Goal: Entertainment & Leisure: Consume media (video, audio)

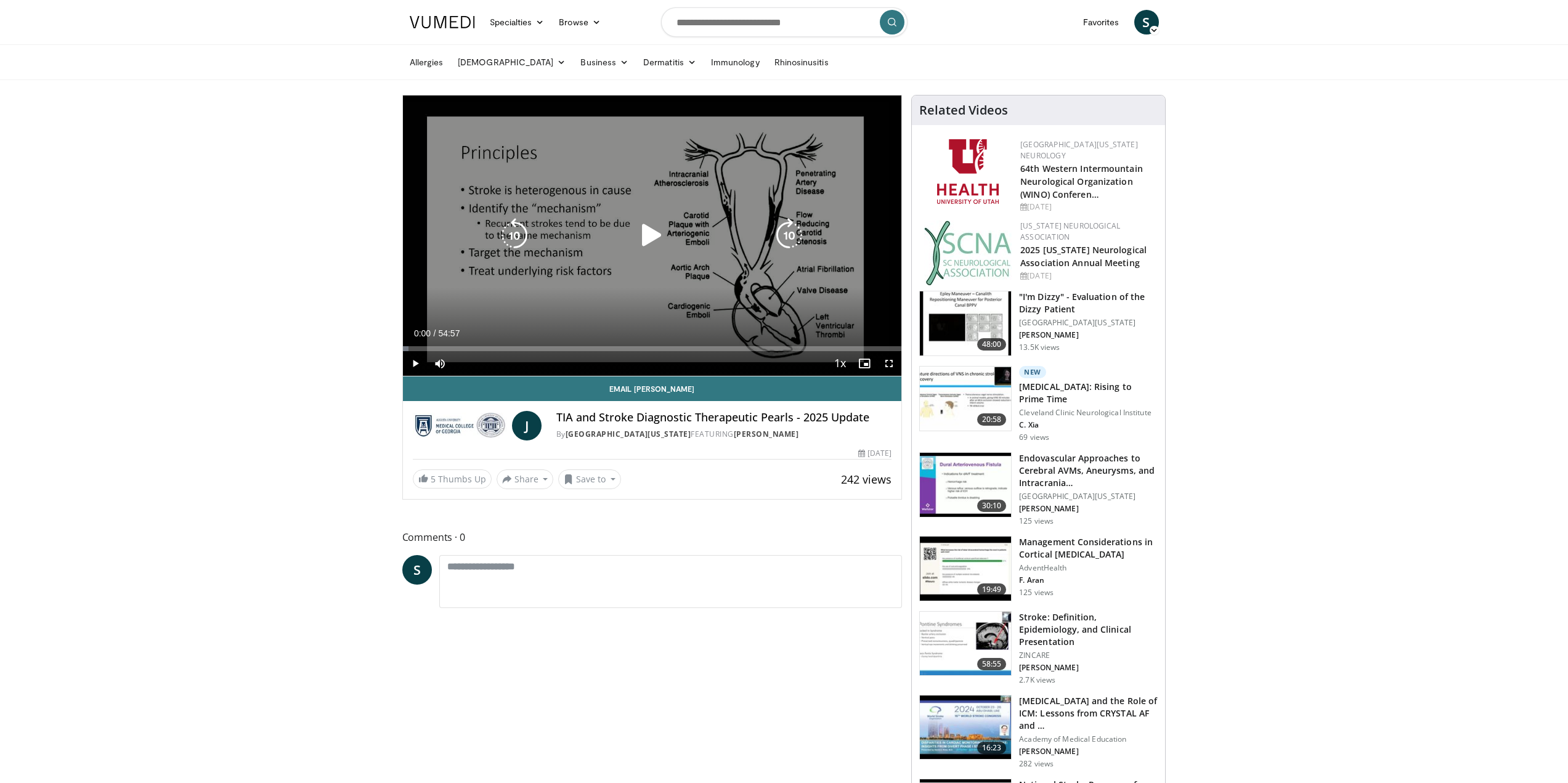
click at [644, 236] on icon "Video Player" at bounding box center [652, 235] width 35 height 35
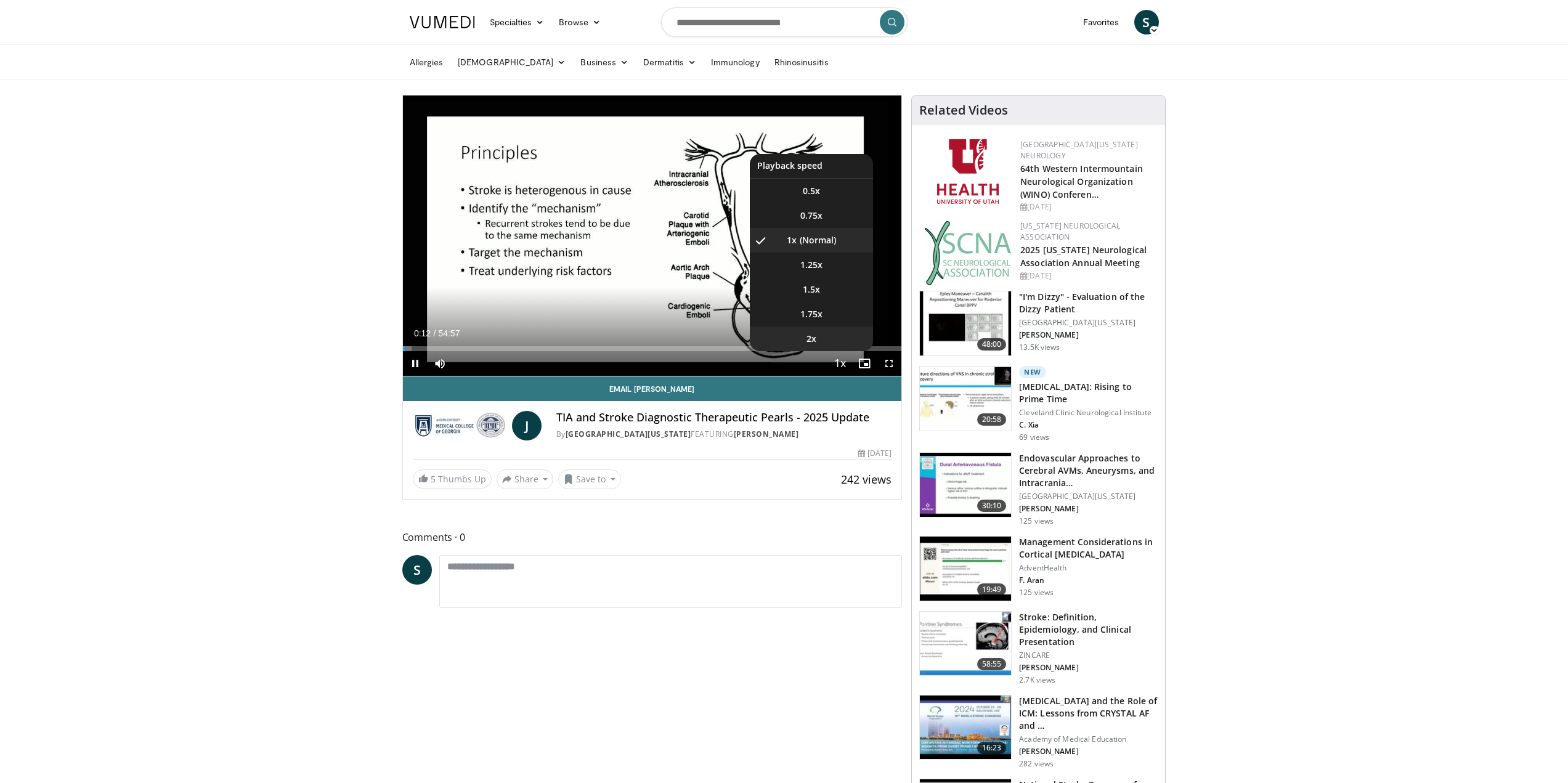
click at [815, 338] on span "2x" at bounding box center [811, 339] width 10 height 12
click at [812, 295] on span "1.5x" at bounding box center [811, 290] width 17 height 12
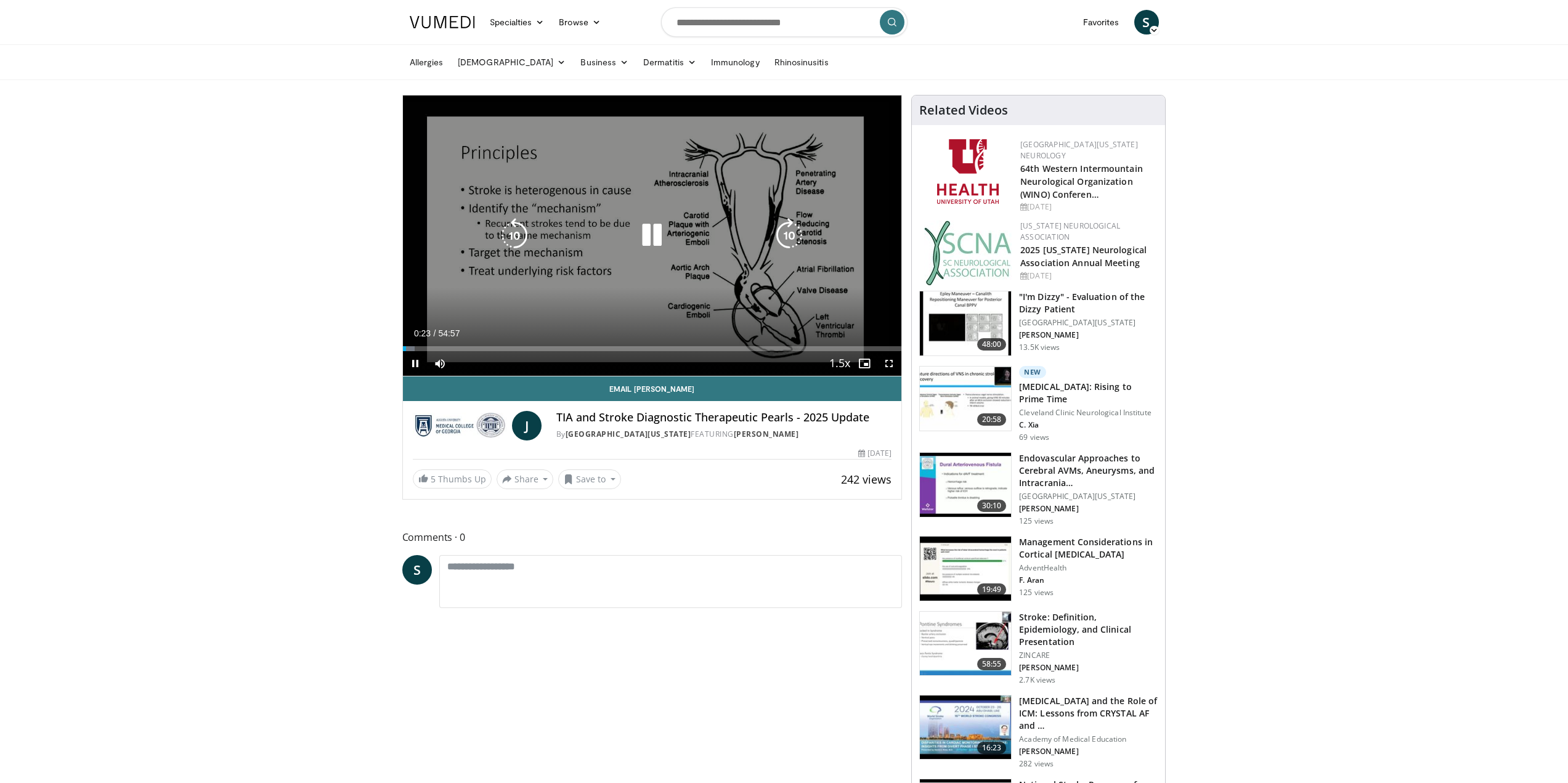
click at [786, 240] on icon "Video Player" at bounding box center [789, 235] width 35 height 35
click at [798, 238] on icon "Video Player" at bounding box center [789, 235] width 35 height 35
click at [512, 239] on icon "Video Player" at bounding box center [514, 235] width 35 height 35
click at [509, 235] on icon "Video Player" at bounding box center [514, 235] width 35 height 35
click at [789, 236] on icon "Video Player" at bounding box center [789, 235] width 35 height 35
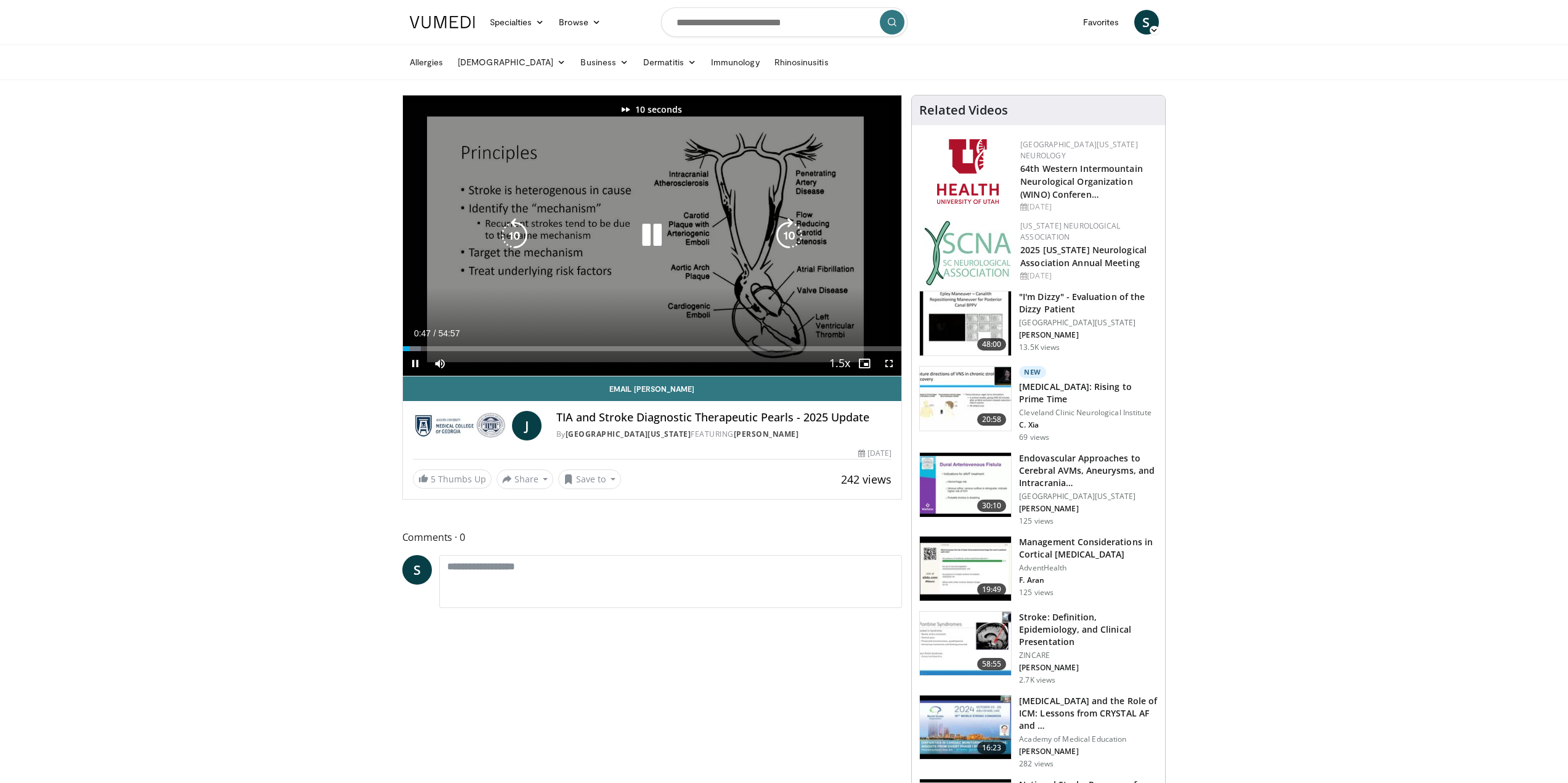
click at [661, 236] on icon "Video Player" at bounding box center [652, 235] width 35 height 35
click at [640, 237] on icon "Video Player" at bounding box center [652, 235] width 35 height 35
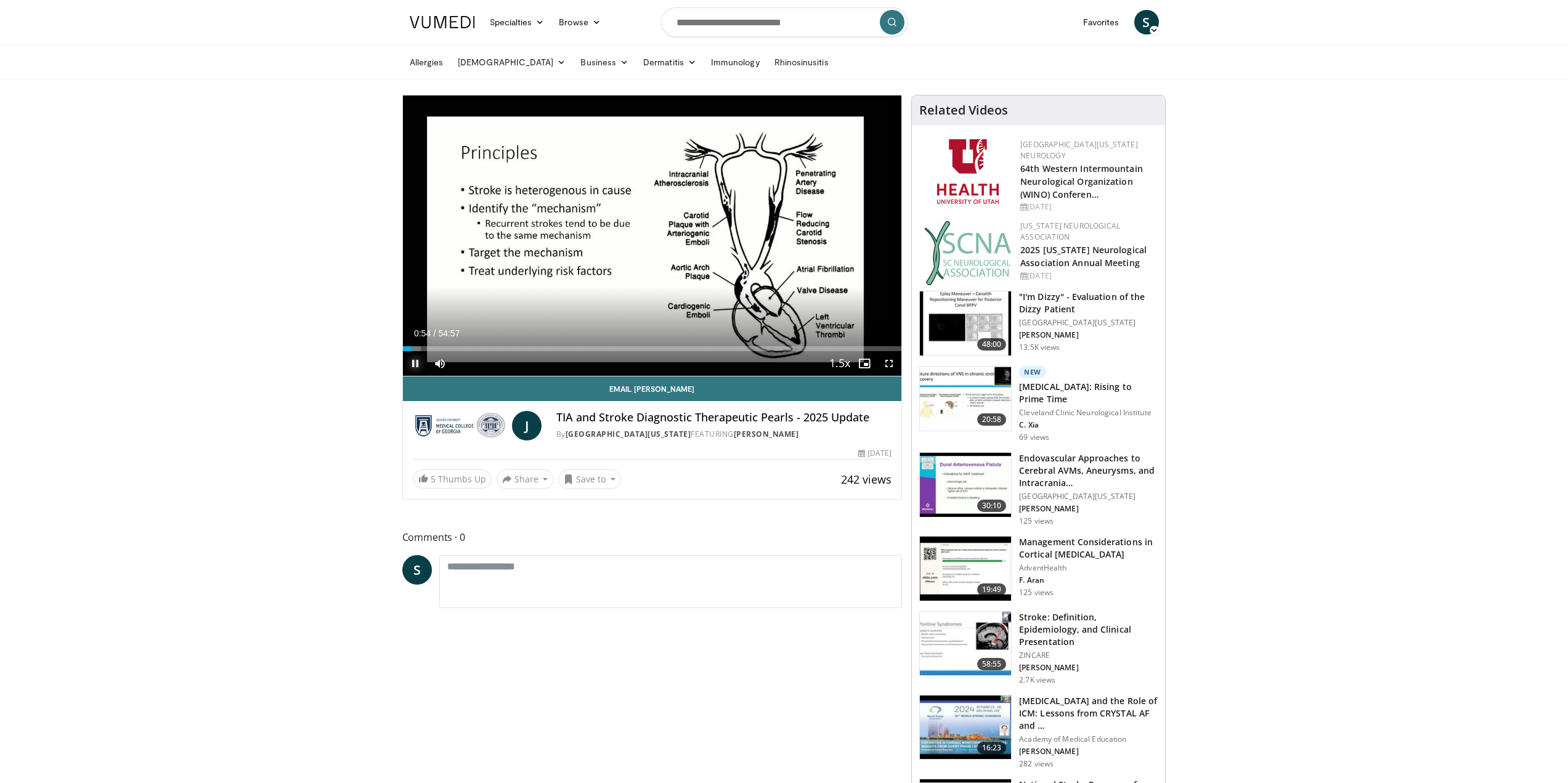
click at [419, 365] on span "Video Player" at bounding box center [415, 363] width 24 height 24
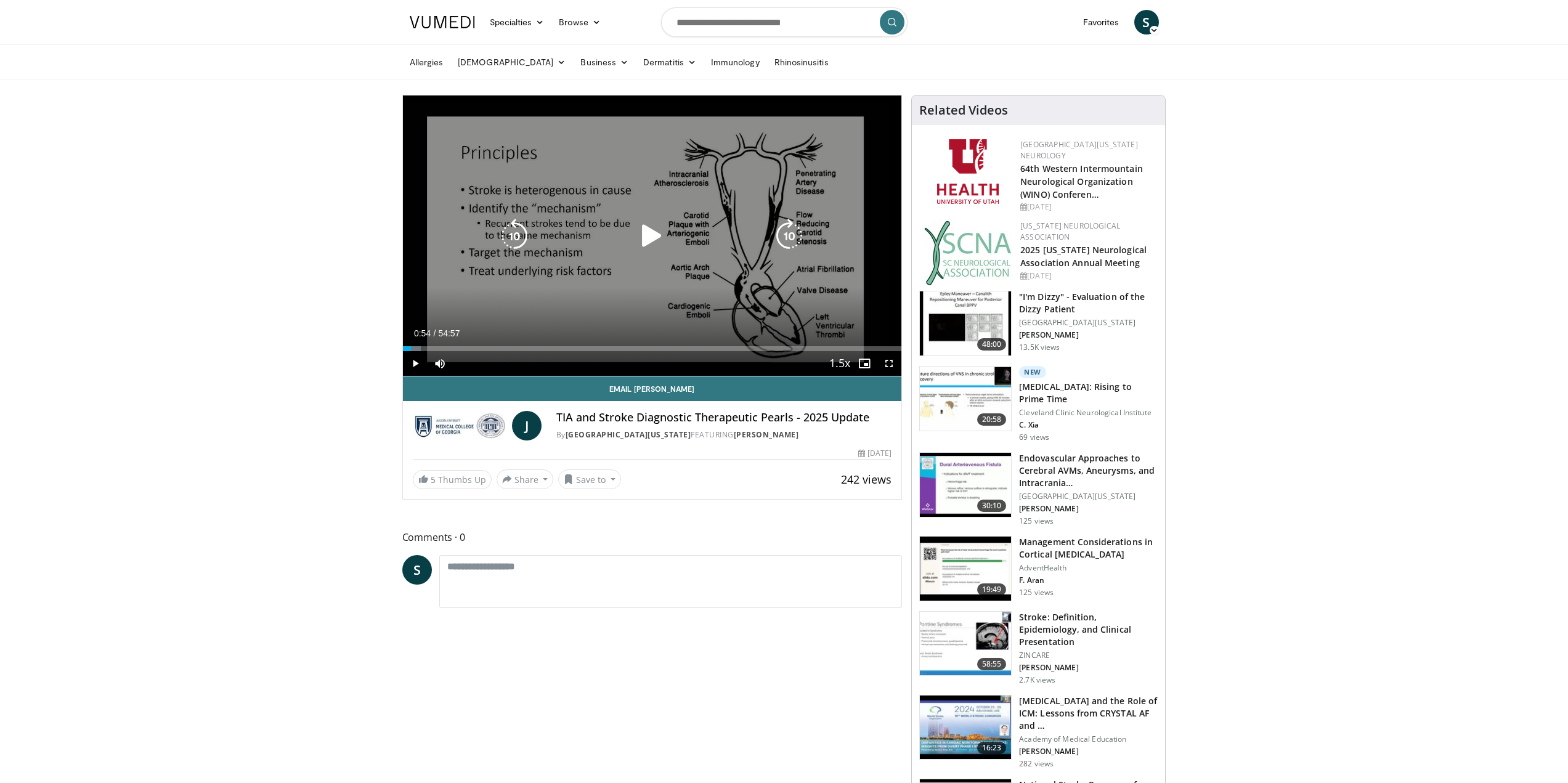
click at [643, 239] on icon "Video Player" at bounding box center [652, 235] width 35 height 35
click at [783, 244] on icon "Video Player" at bounding box center [789, 235] width 35 height 35
click at [786, 239] on icon "Video Player" at bounding box center [789, 235] width 35 height 35
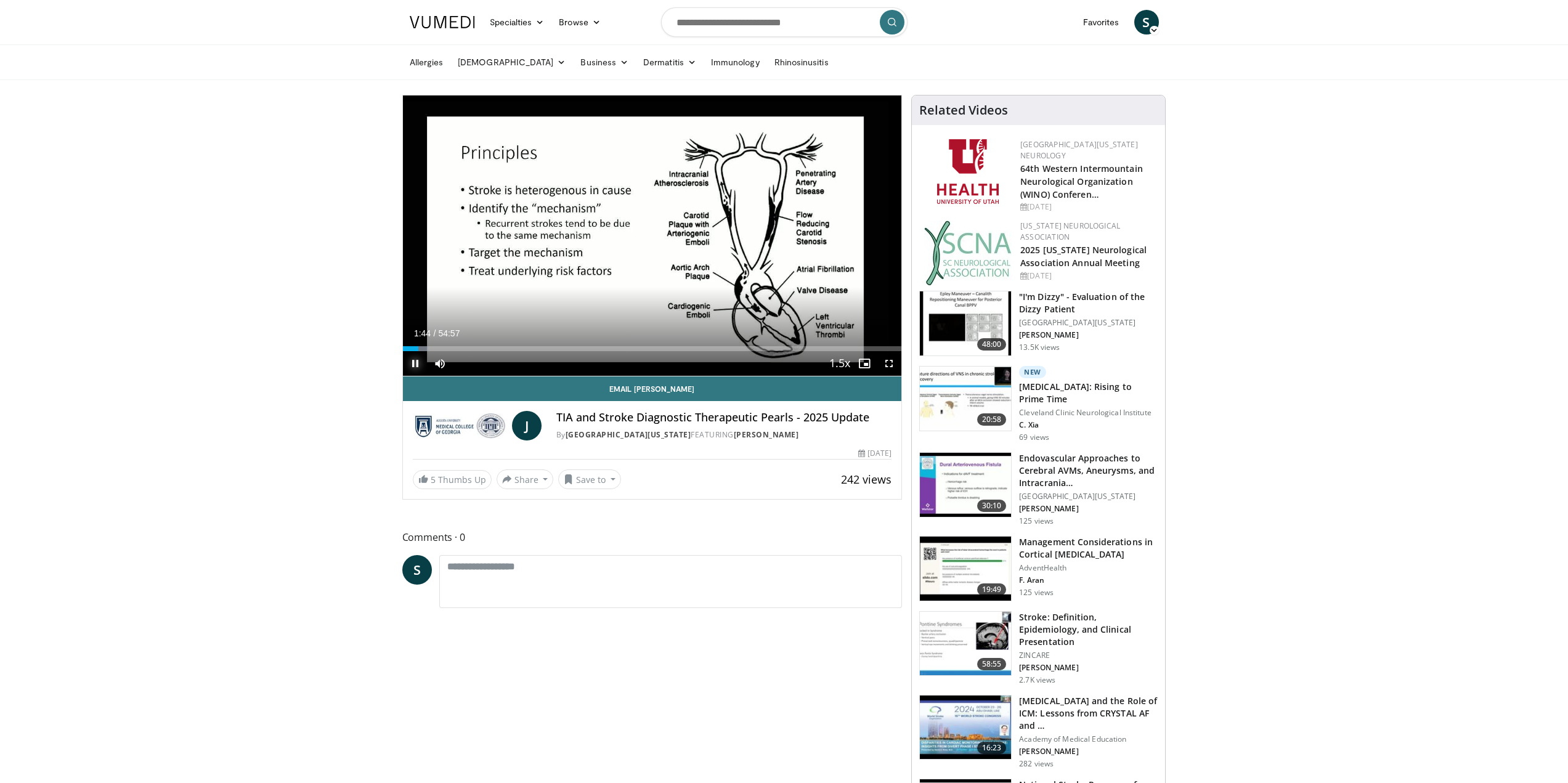
click at [413, 365] on span "Video Player" at bounding box center [415, 363] width 24 height 24
click at [414, 363] on span "Video Player" at bounding box center [415, 363] width 24 height 24
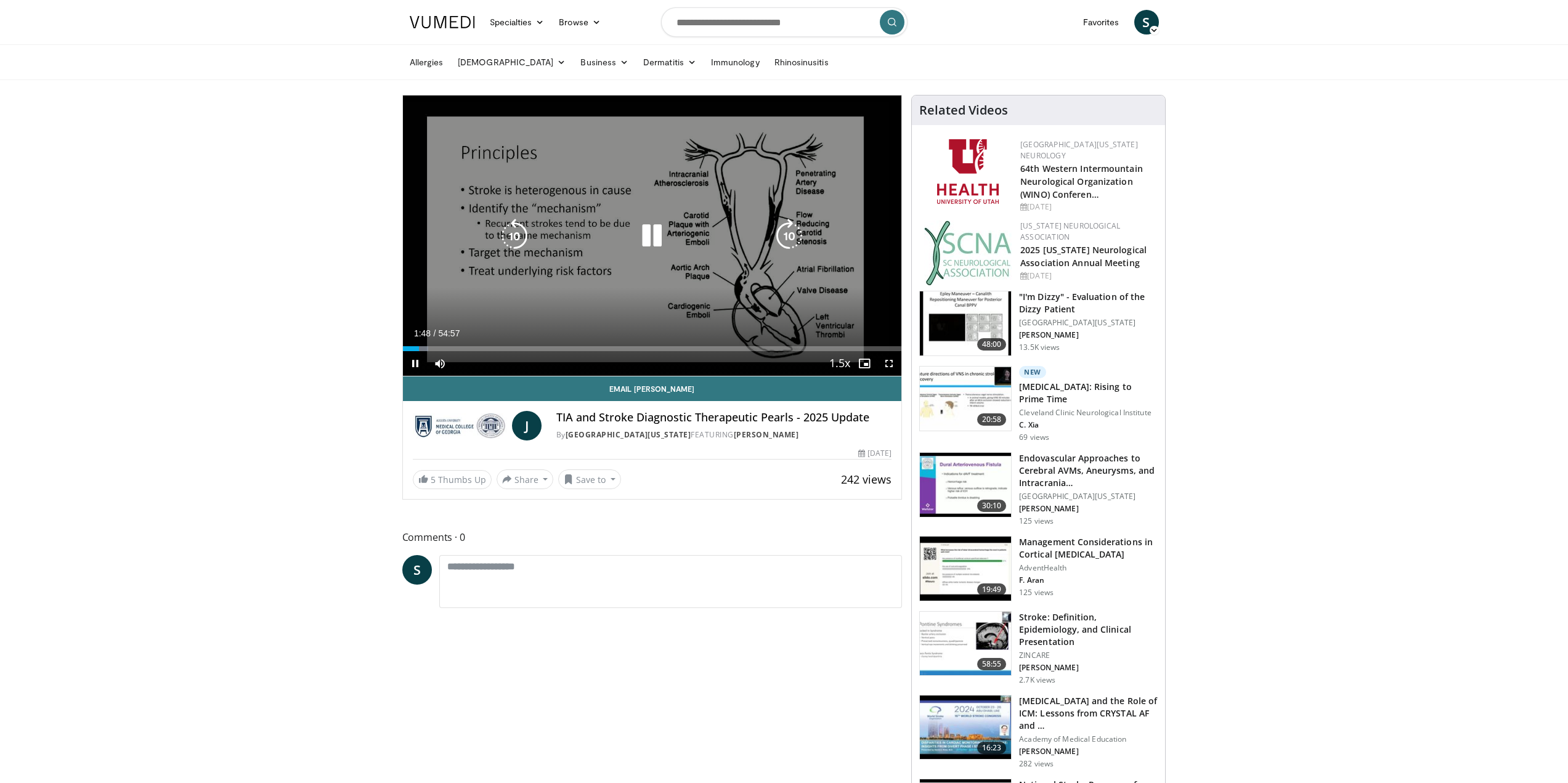
click at [786, 241] on icon "Video Player" at bounding box center [789, 235] width 35 height 35
click at [786, 241] on icon "Video Player" at bounding box center [789, 235] width 35 height 35
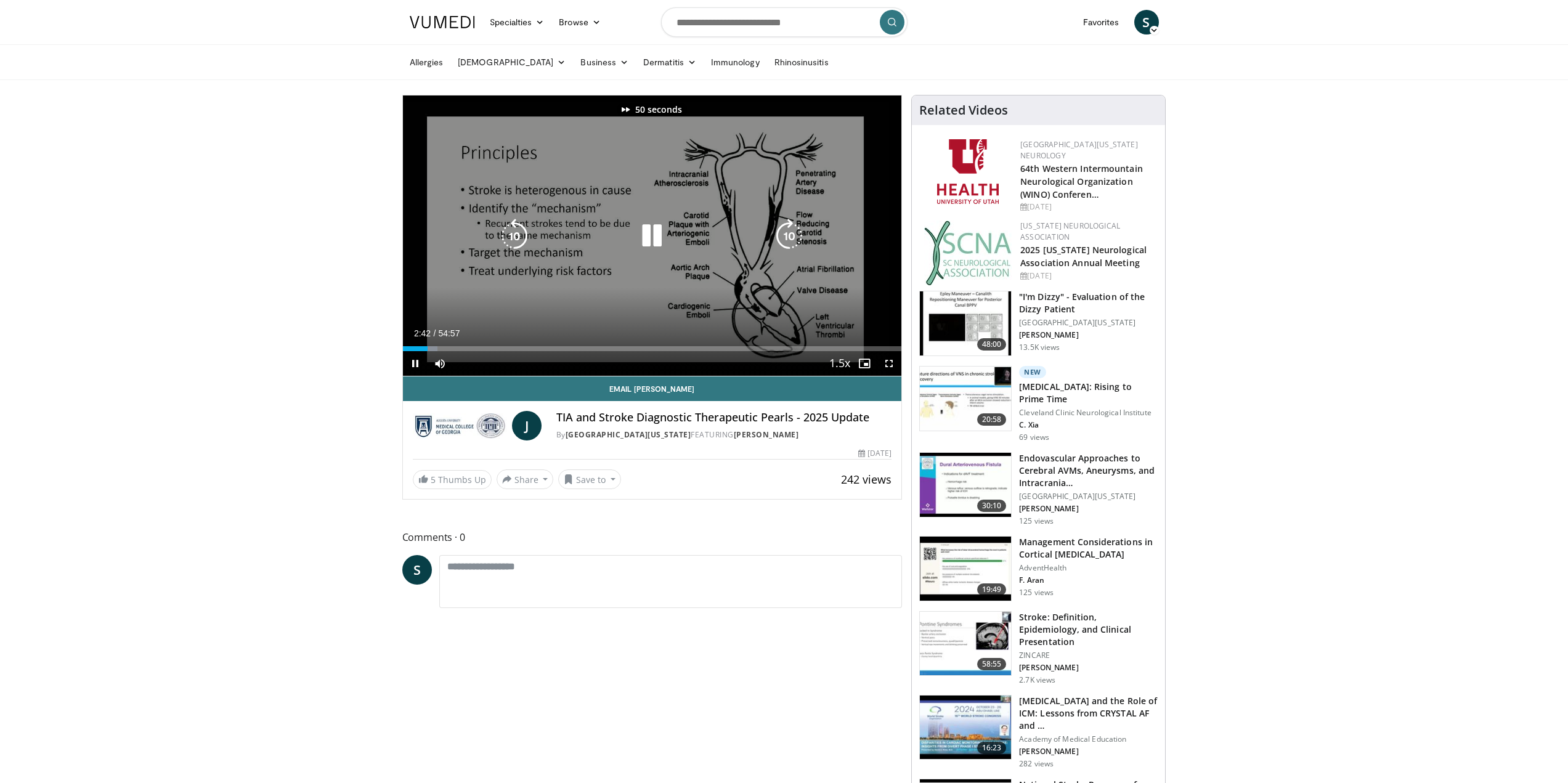
click at [787, 240] on icon "Video Player" at bounding box center [789, 235] width 35 height 35
click at [787, 240] on icon "Video Player" at bounding box center [789, 235] width 35 height 35
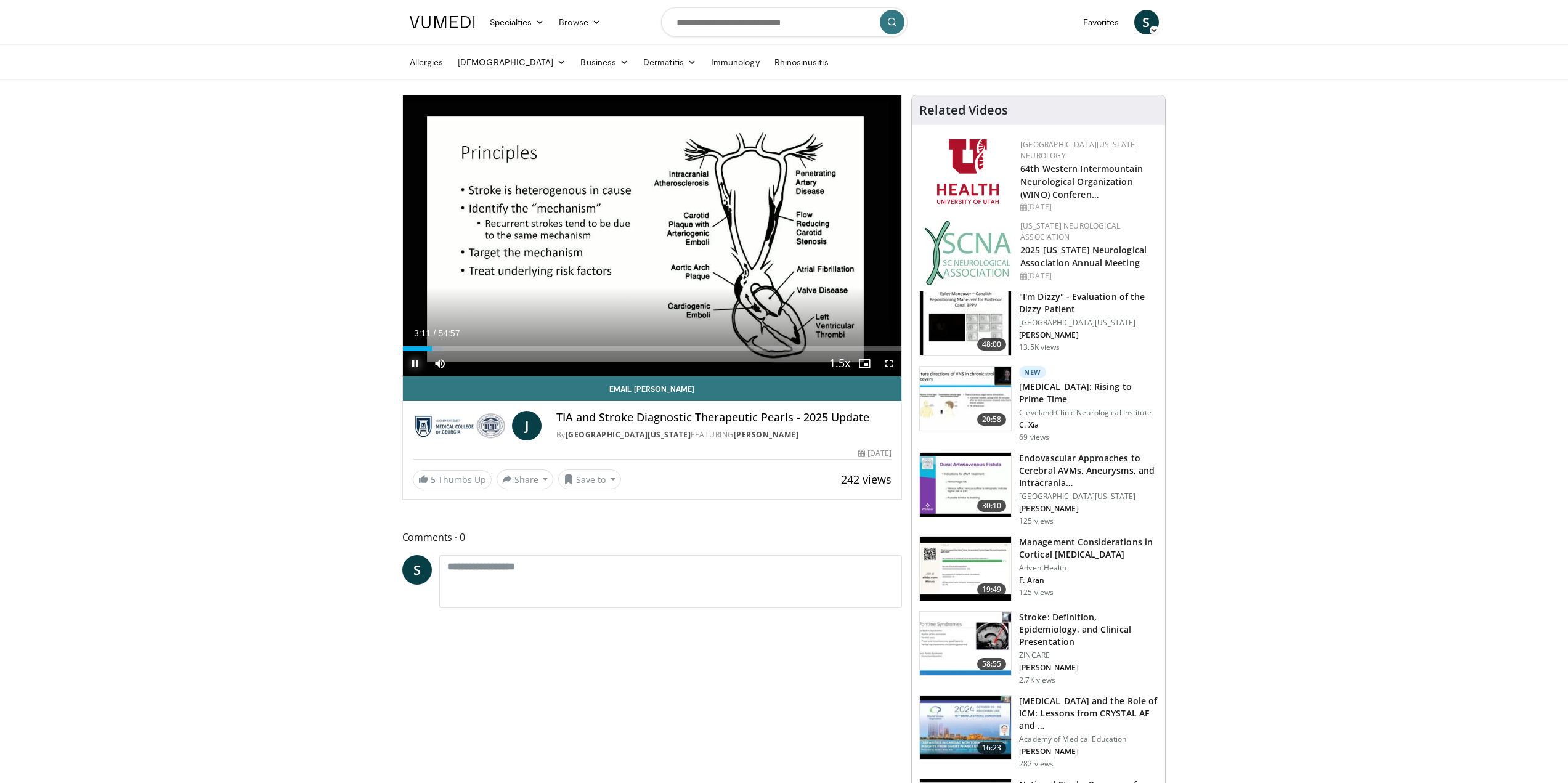
click at [417, 364] on span "Video Player" at bounding box center [415, 363] width 24 height 24
click at [414, 363] on span "Video Player" at bounding box center [415, 363] width 24 height 24
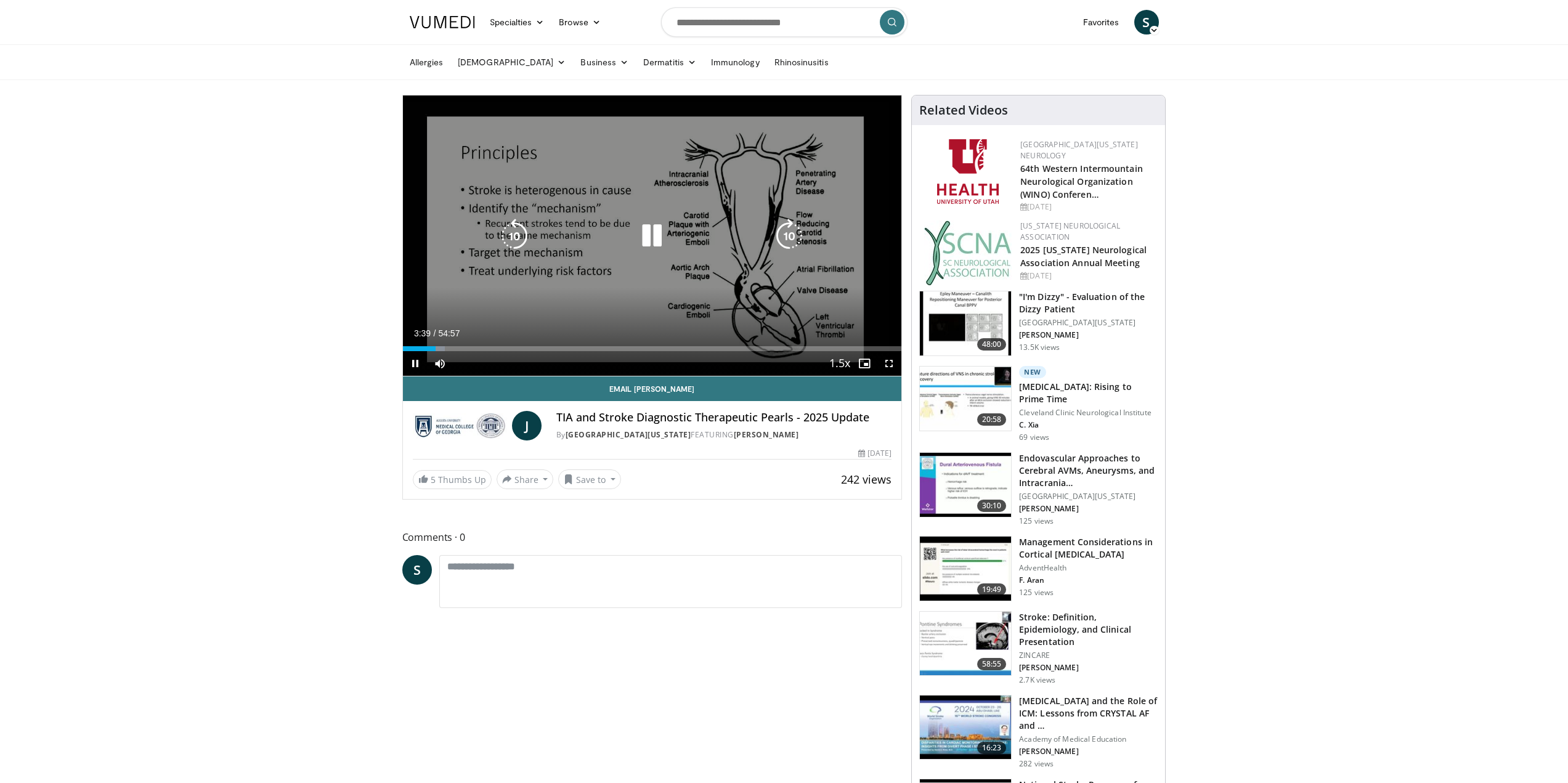
click at [785, 232] on icon "Video Player" at bounding box center [789, 235] width 35 height 35
click at [785, 239] on icon "Video Player" at bounding box center [789, 235] width 35 height 35
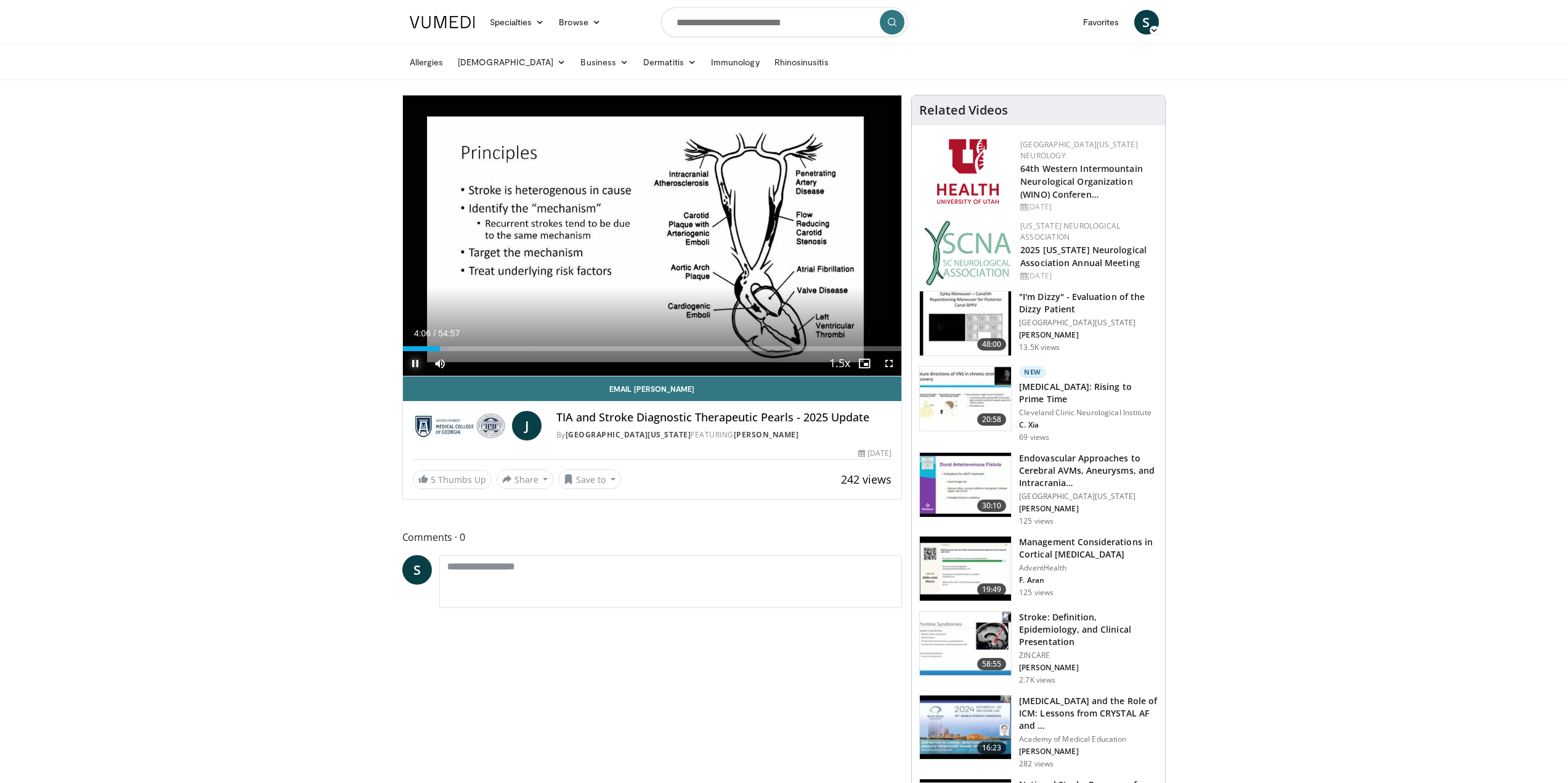
click at [414, 365] on span "Video Player" at bounding box center [415, 363] width 24 height 24
click at [414, 365] on span "Video Player" at bounding box center [415, 363] width 24 height 24
click at [891, 363] on span "Video Player" at bounding box center [889, 363] width 24 height 24
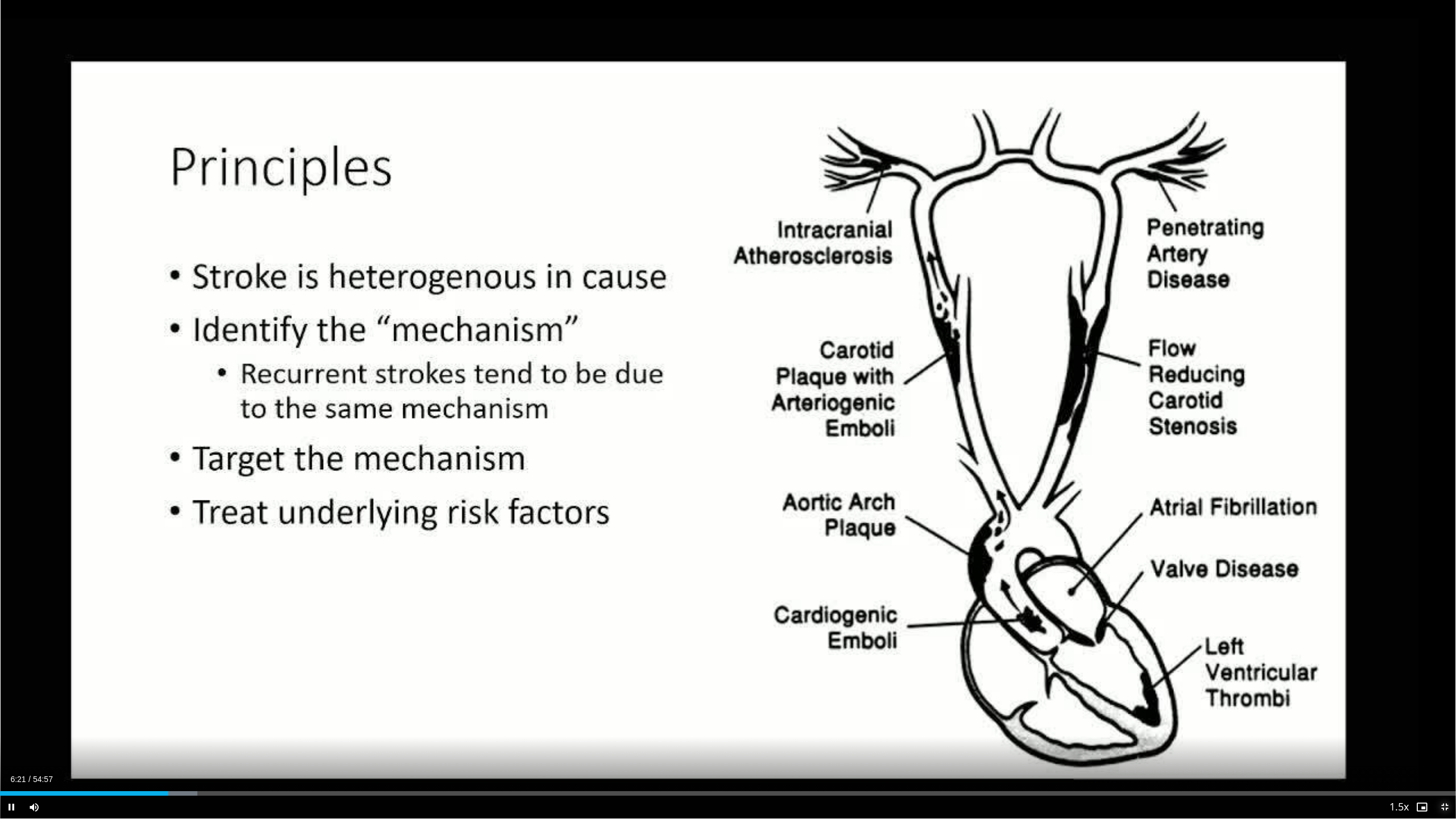
click at [1443, 722] on span "Video Player" at bounding box center [1445, 807] width 23 height 23
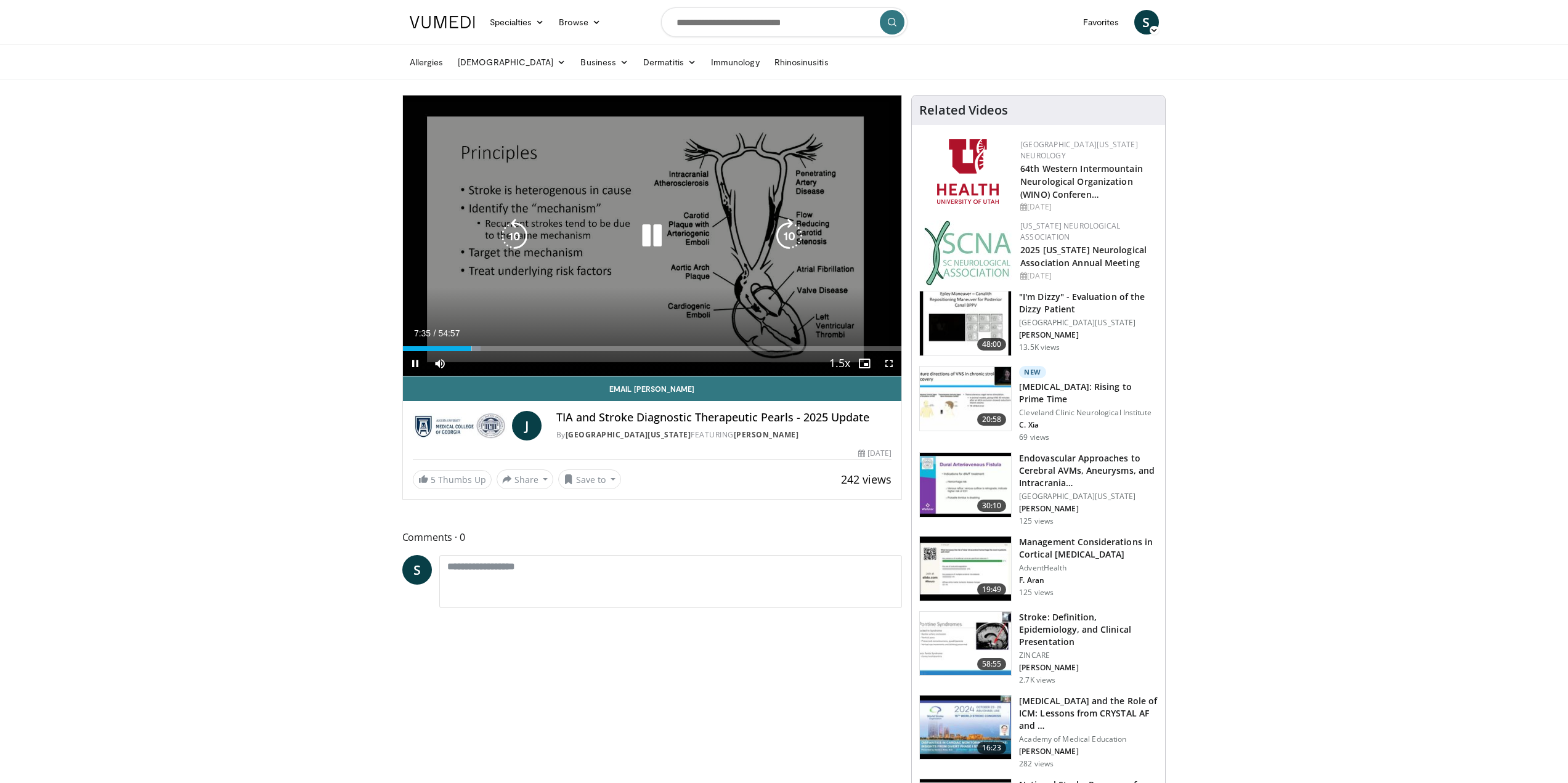
click at [792, 237] on icon "Video Player" at bounding box center [789, 235] width 35 height 35
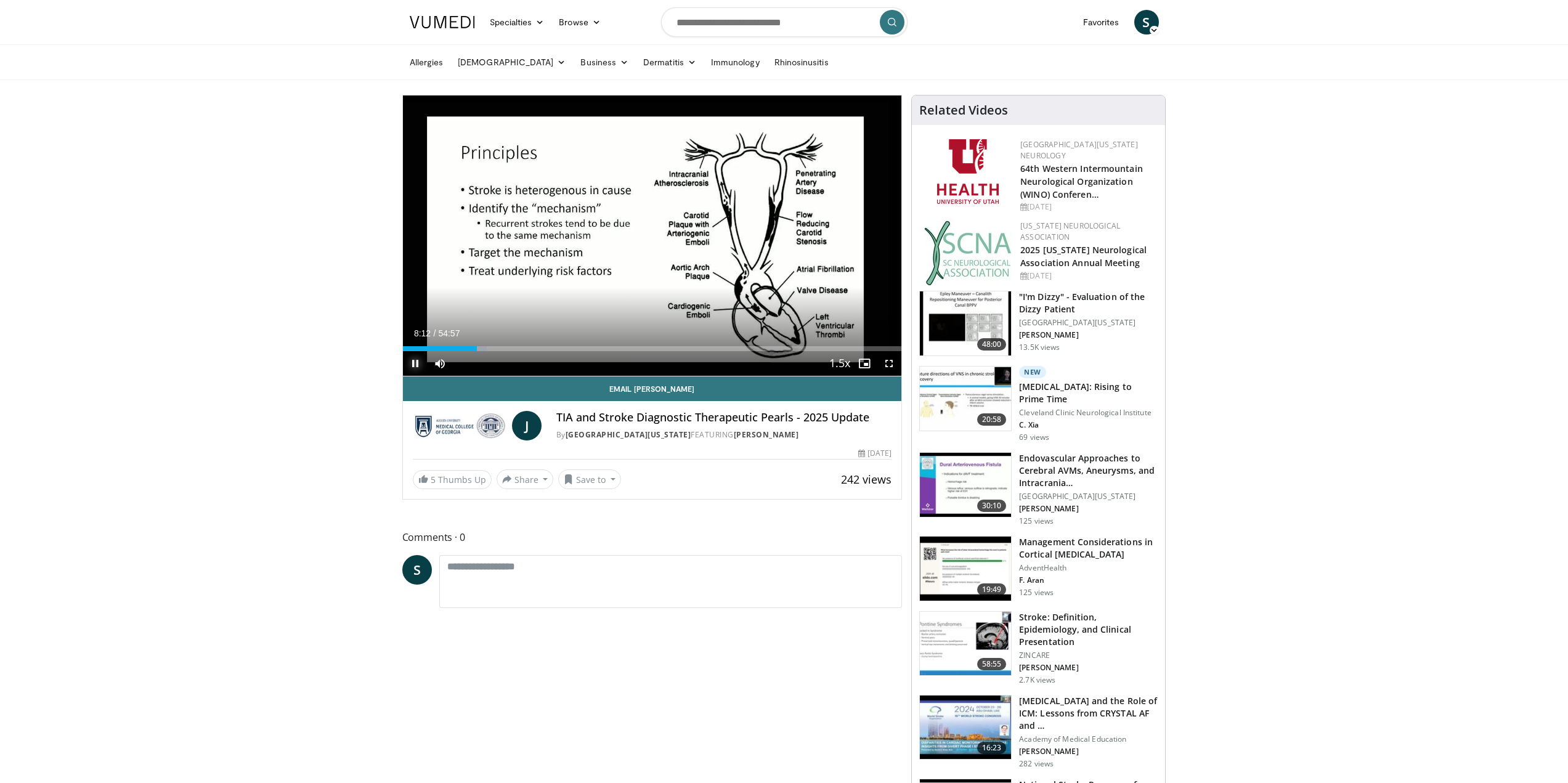
click at [419, 362] on span "Video Player" at bounding box center [415, 363] width 24 height 24
click at [419, 364] on span "Video Player" at bounding box center [415, 363] width 24 height 24
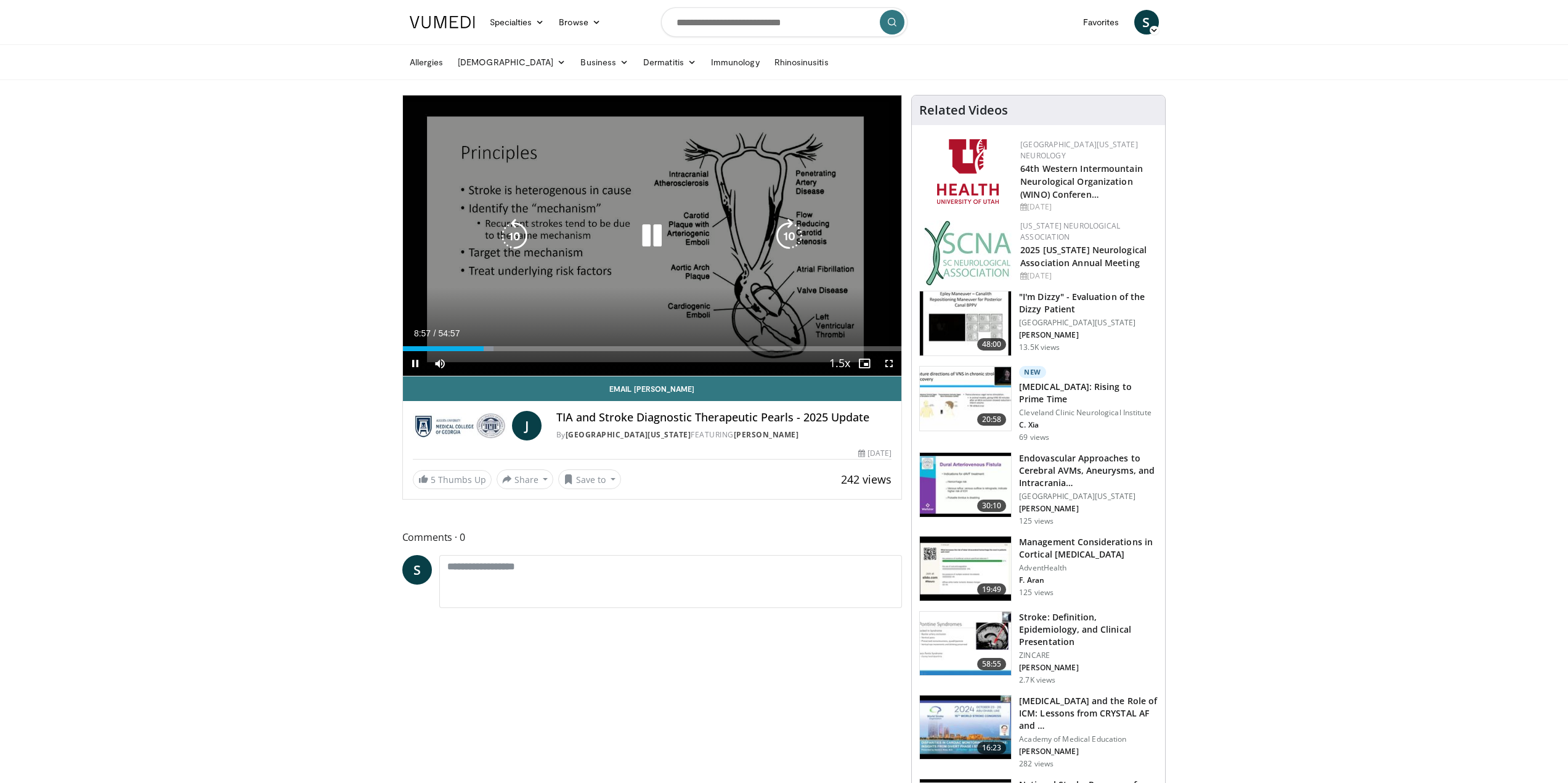
click at [790, 233] on icon "Video Player" at bounding box center [789, 235] width 35 height 35
click at [785, 237] on icon "Video Player" at bounding box center [789, 235] width 35 height 35
click at [785, 236] on icon "Video Player" at bounding box center [789, 235] width 35 height 35
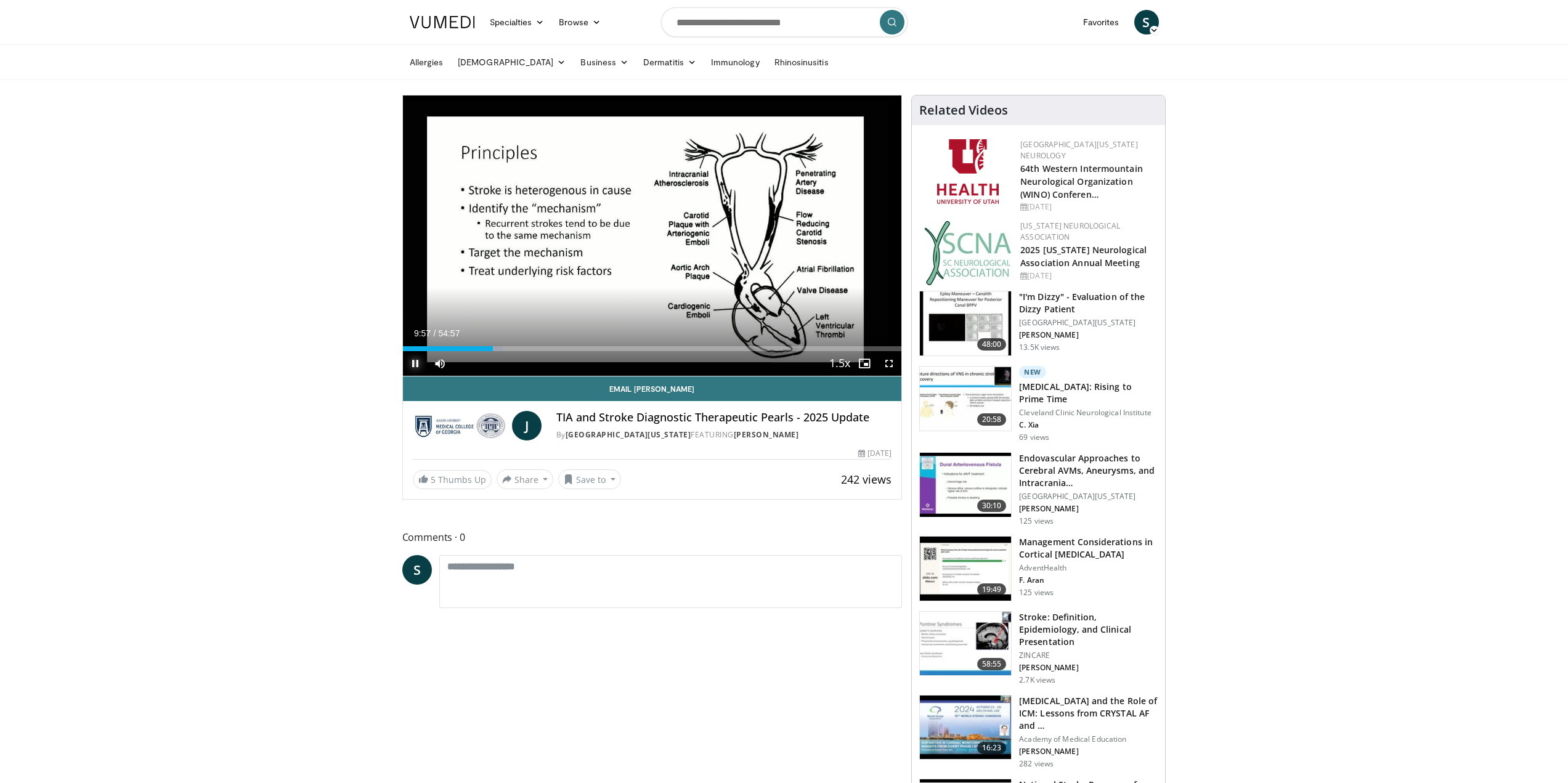
click at [421, 365] on span "Video Player" at bounding box center [415, 363] width 24 height 24
click at [416, 361] on span "Video Player" at bounding box center [415, 363] width 24 height 24
drag, startPoint x: 889, startPoint y: 366, endPoint x: 903, endPoint y: 469, distance: 103.9
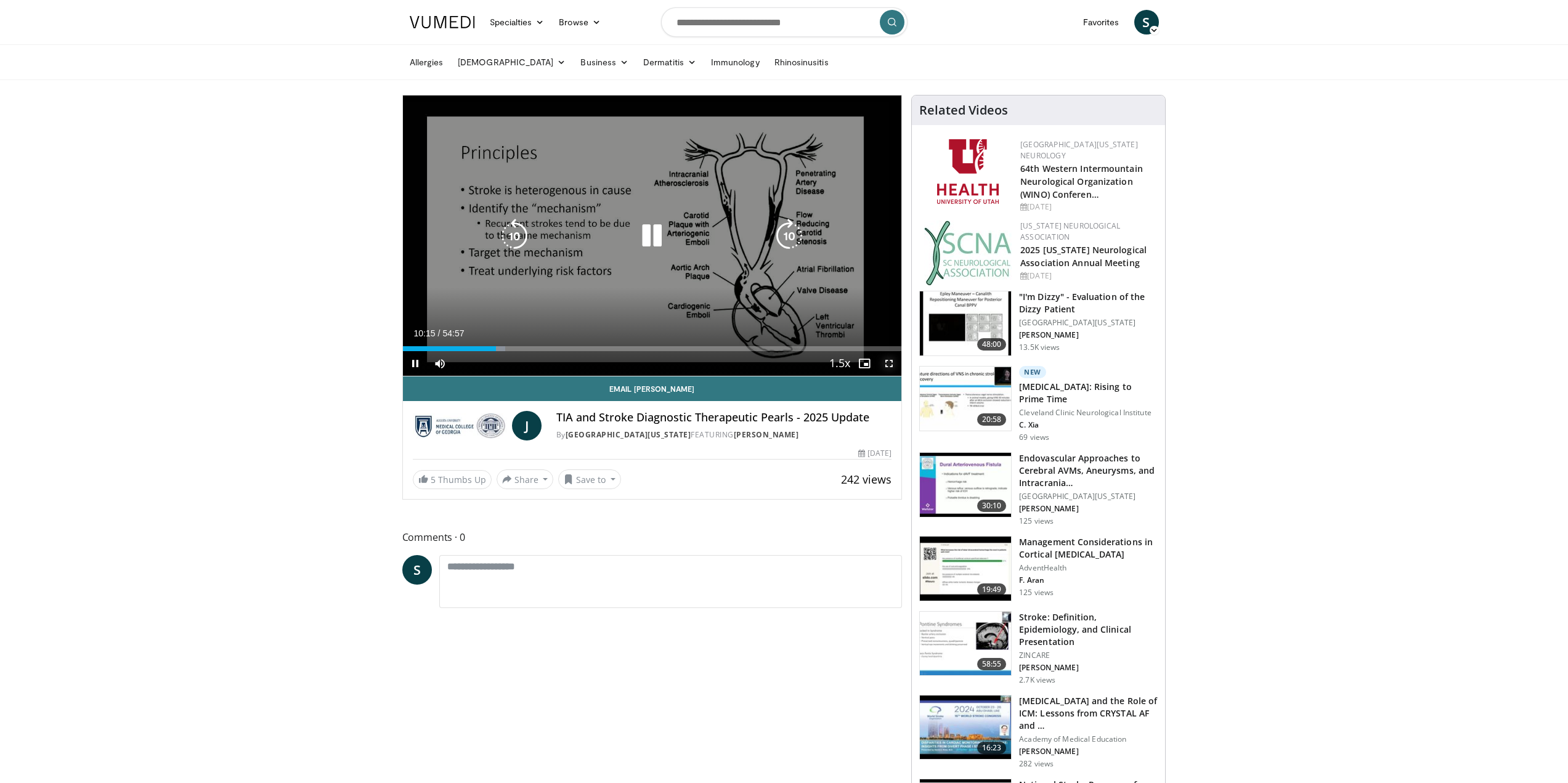
click at [889, 366] on span "Video Player" at bounding box center [889, 363] width 24 height 24
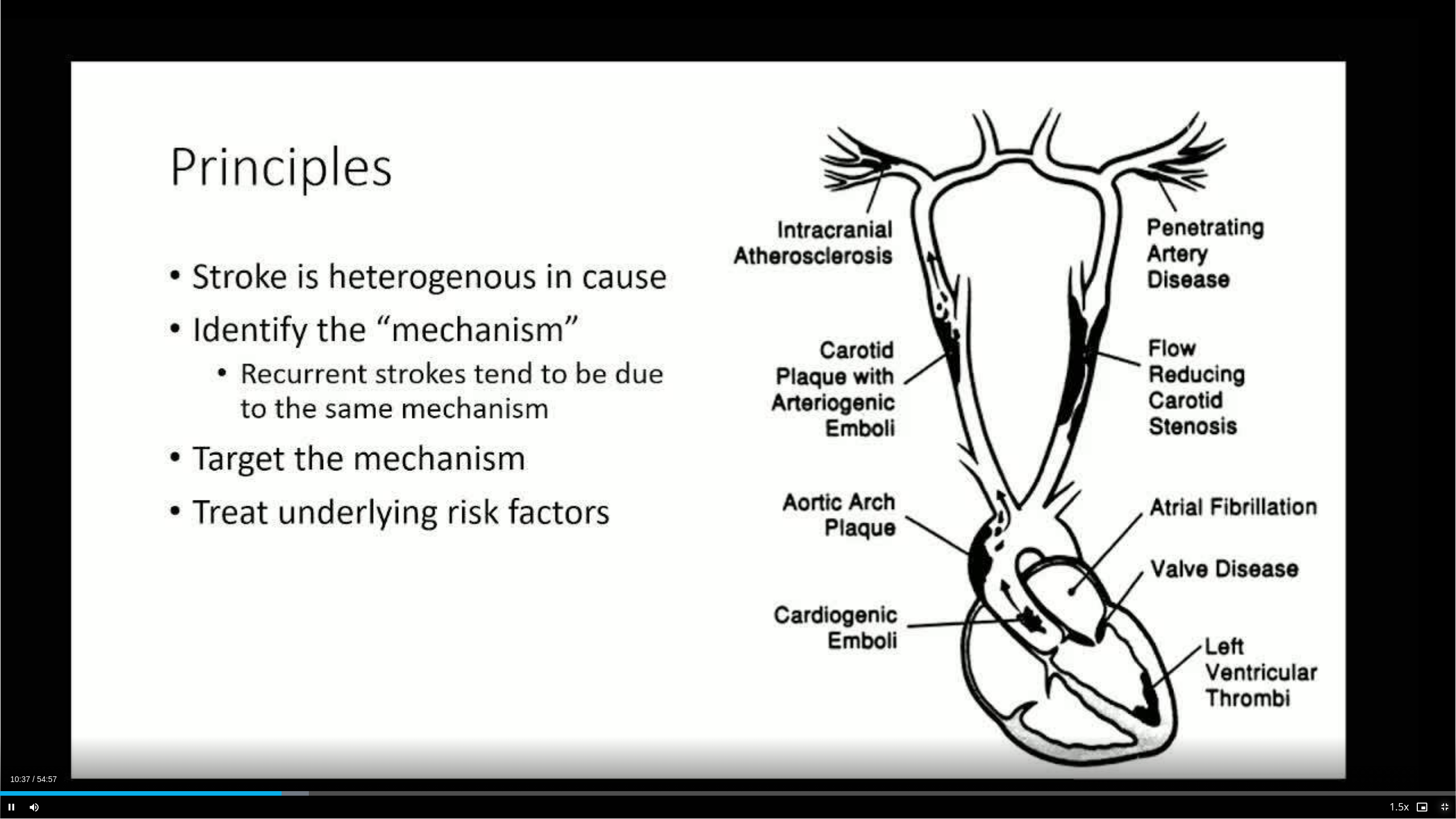
click at [1447, 722] on span "Video Player" at bounding box center [1445, 807] width 23 height 23
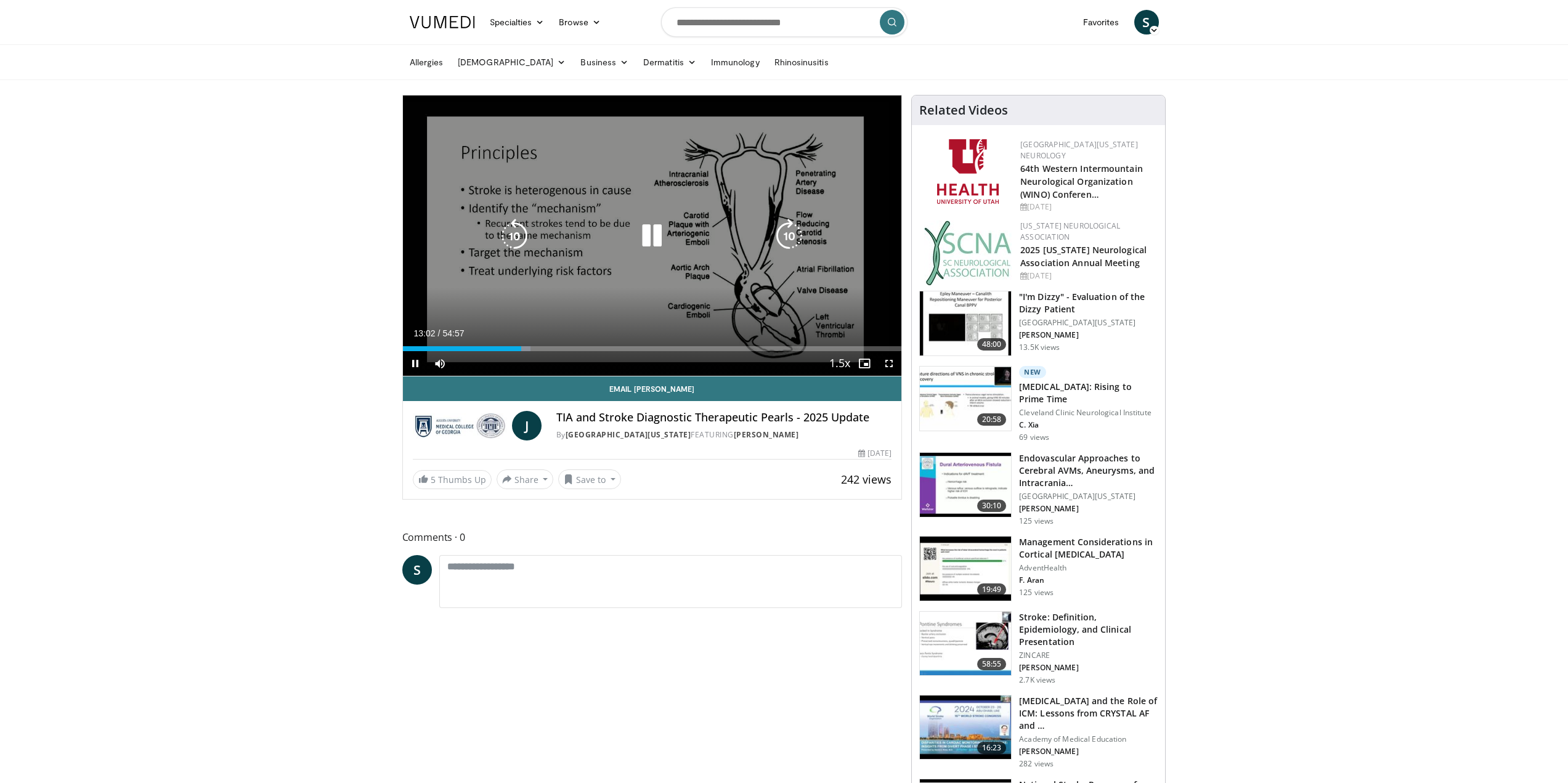
click at [789, 233] on icon "Video Player" at bounding box center [789, 235] width 35 height 35
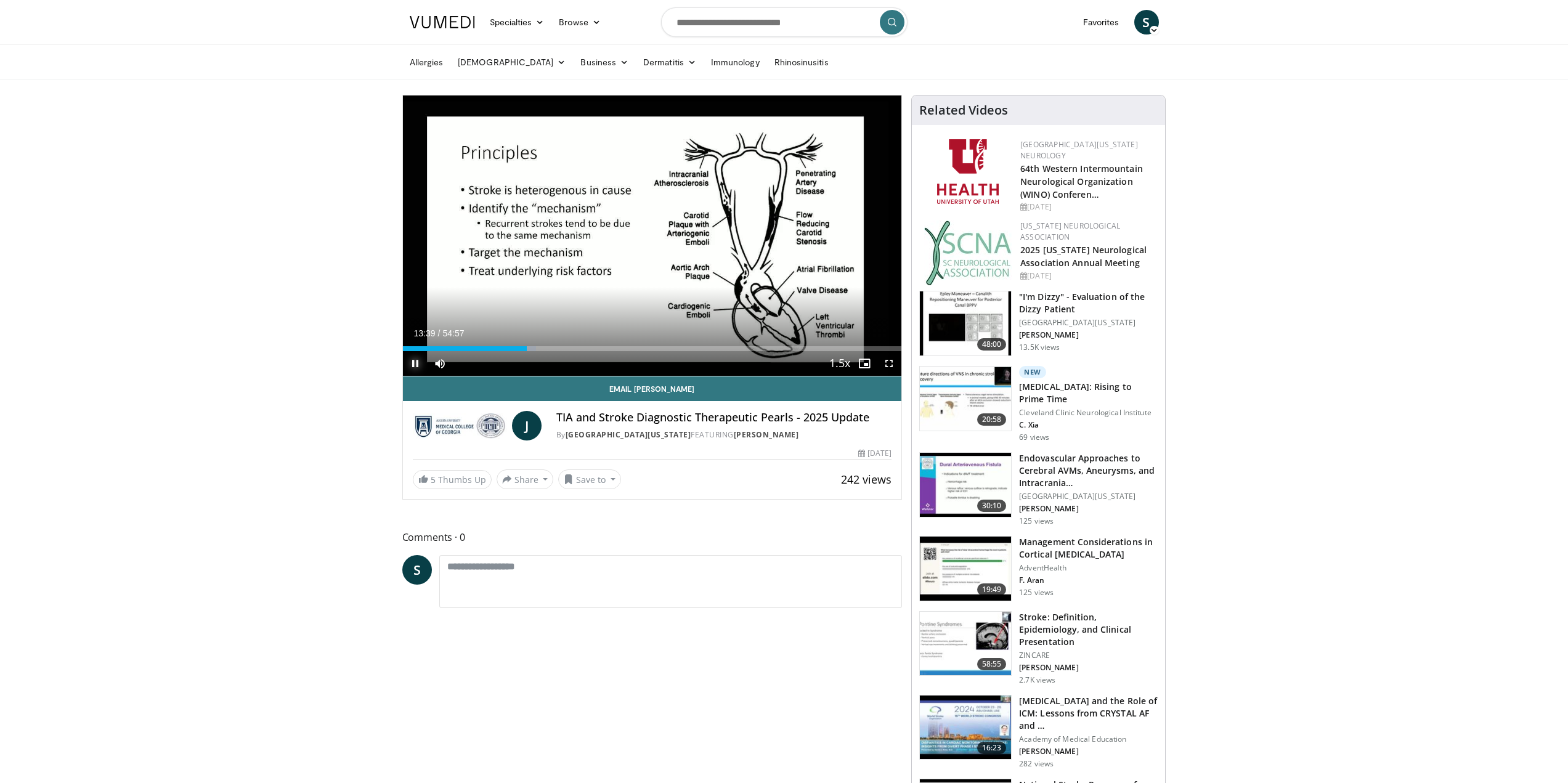
click at [414, 363] on span "Video Player" at bounding box center [415, 363] width 24 height 24
click at [414, 363] on span "Video Player" at bounding box center [415, 363] width 24 height 24
click at [415, 364] on span "Video Player" at bounding box center [415, 363] width 24 height 24
